Goal: Information Seeking & Learning: Learn about a topic

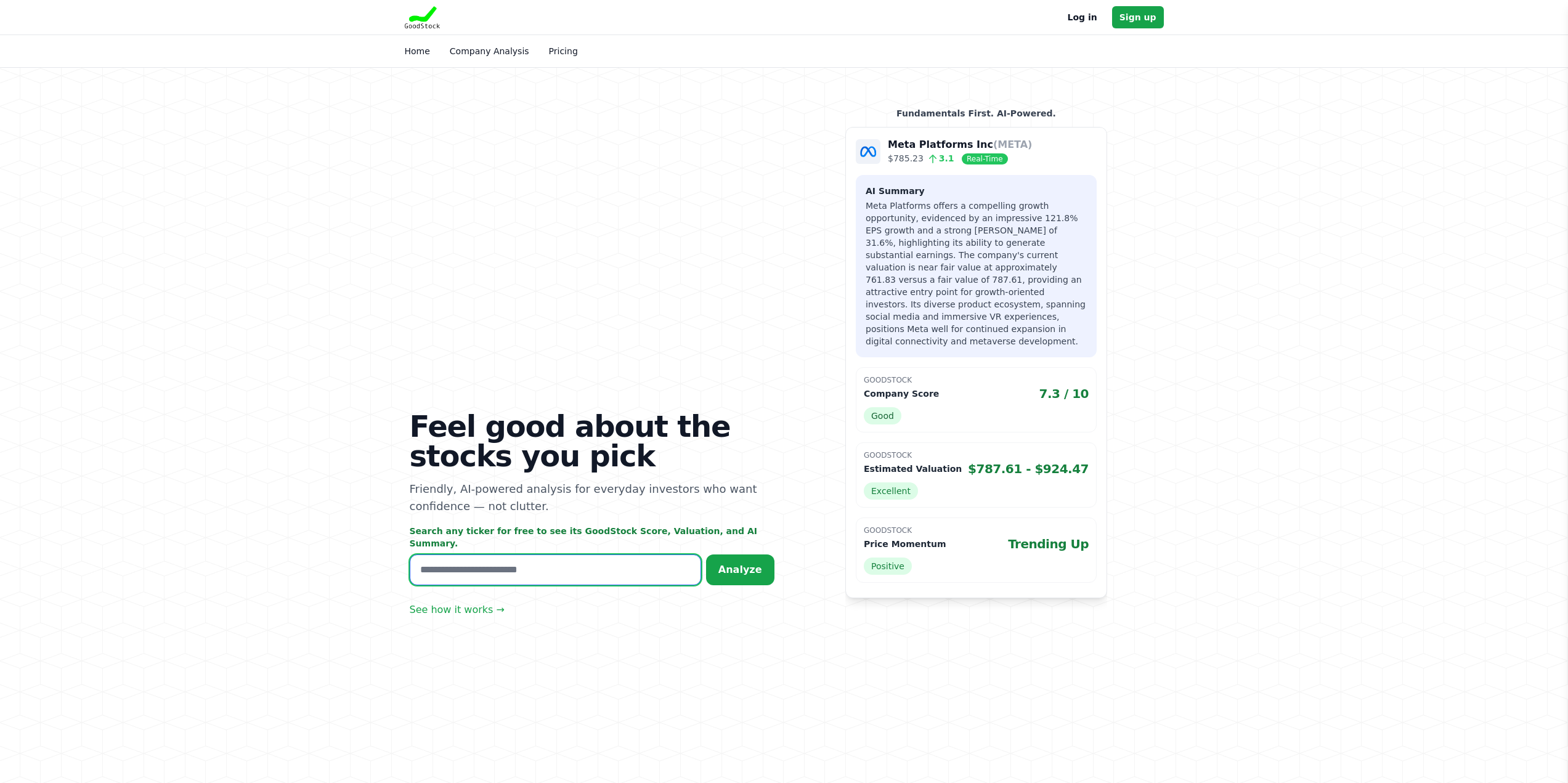
click at [410, 585] on input "text" at bounding box center [556, 570] width 291 height 31
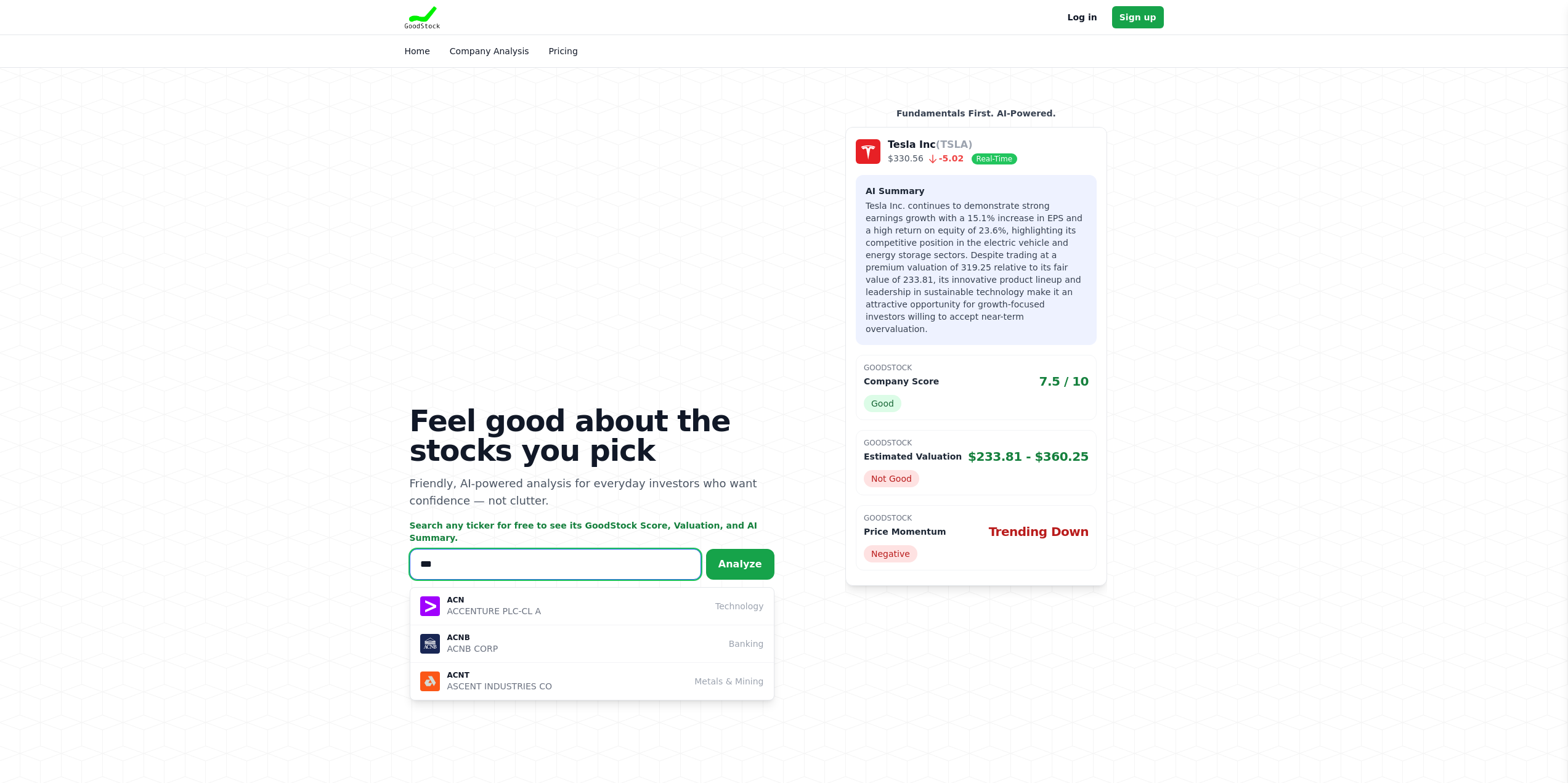
type input "***"
click at [447, 617] on p "ACCENTURE PLC-CL A" at bounding box center [493, 611] width 94 height 12
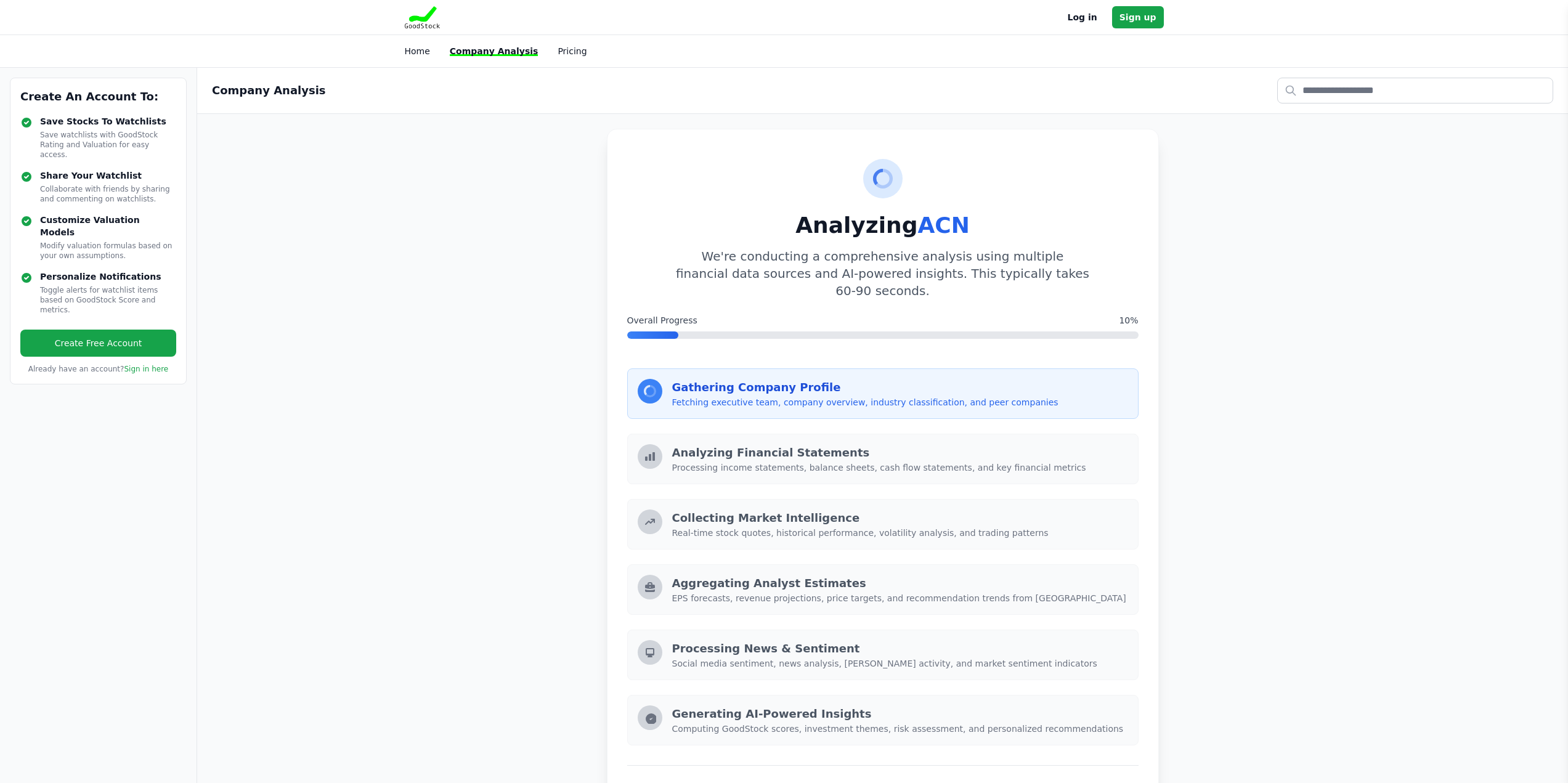
scroll to position [2, 0]
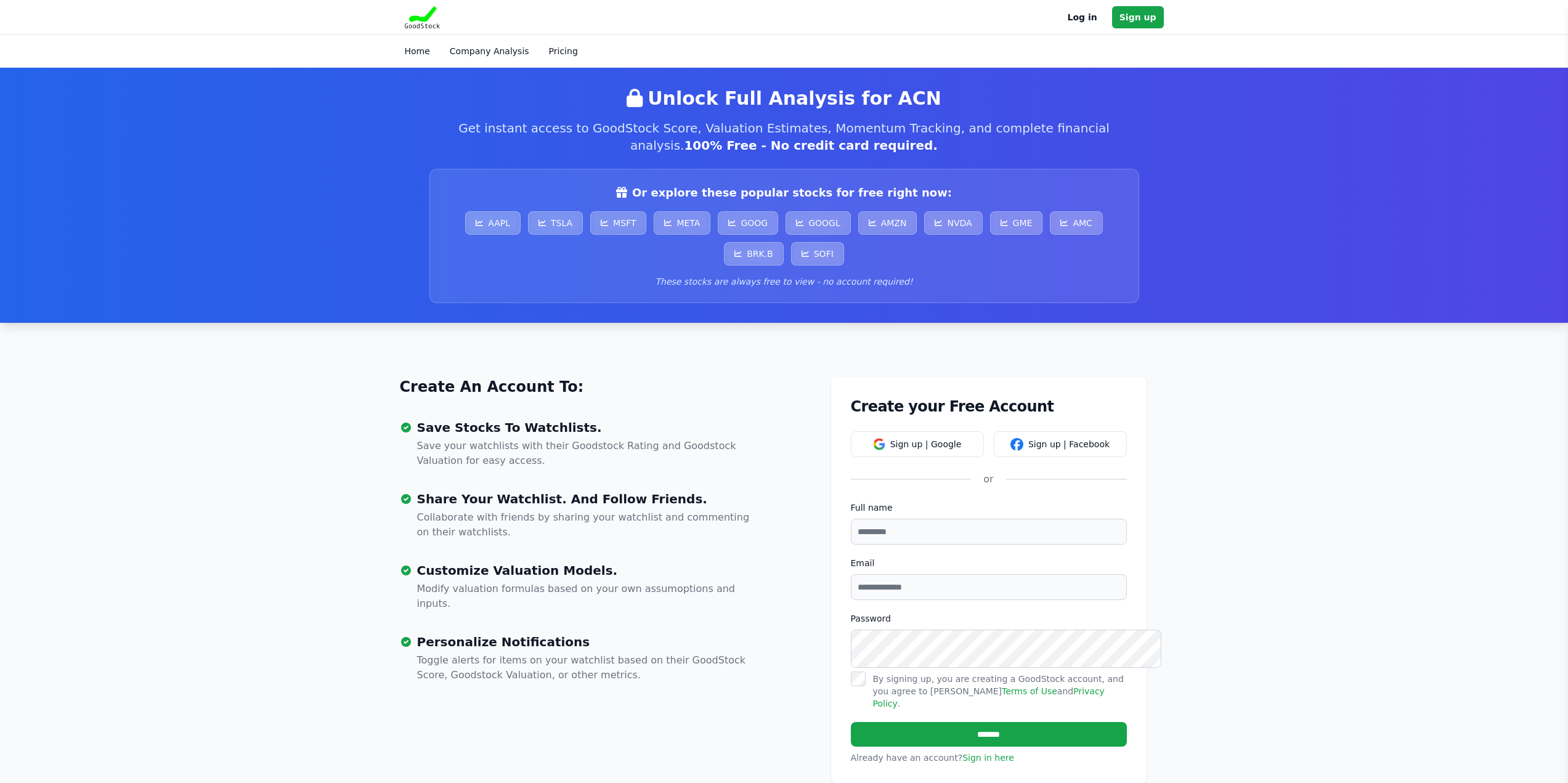
scroll to position [4, 0]
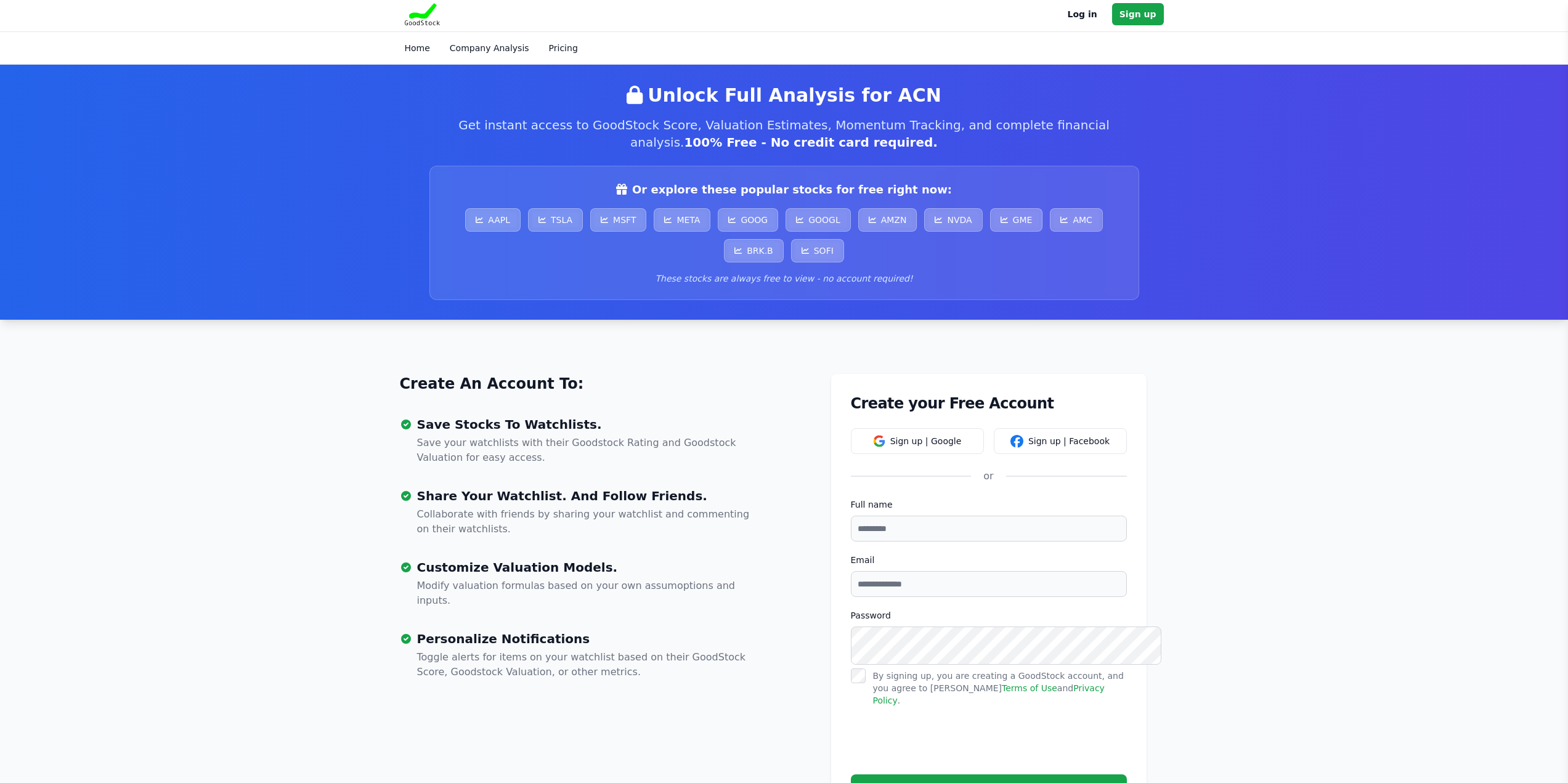
click at [871, 165] on div "Unlock Full Analysis for ACN Get instant access to GoodStock Score, Valuation E…" at bounding box center [784, 192] width 709 height 216
click at [825, 106] on h2 "Unlock Full Analysis for ACN" at bounding box center [784, 95] width 709 height 22
click at [679, 106] on h2 "Unlock Full Analysis for ACN" at bounding box center [784, 95] width 709 height 22
click at [701, 106] on h2 "Unlock Full Analysis for ACN" at bounding box center [784, 95] width 709 height 22
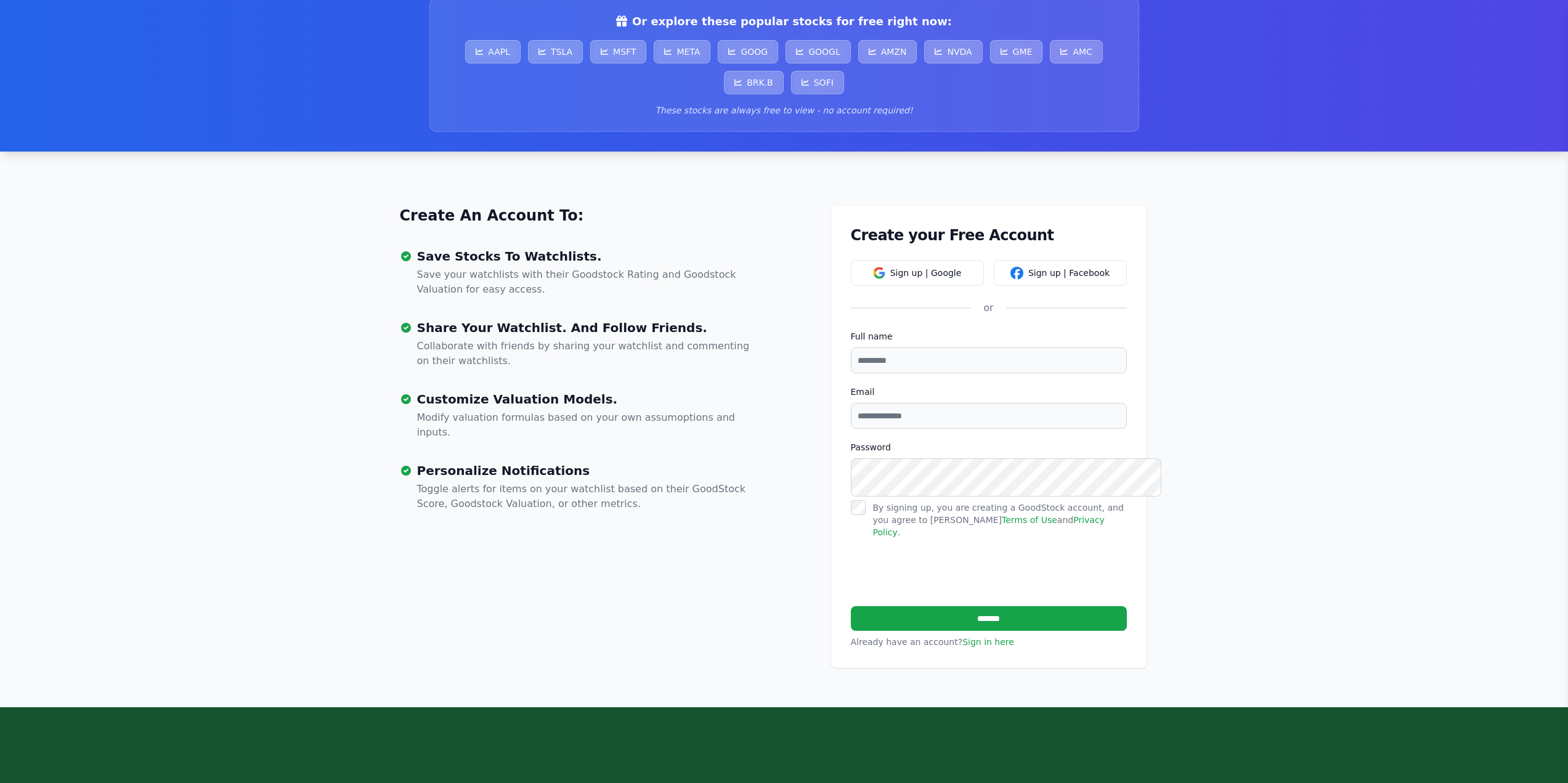
scroll to position [0, 0]
